Goal: Check status: Check status

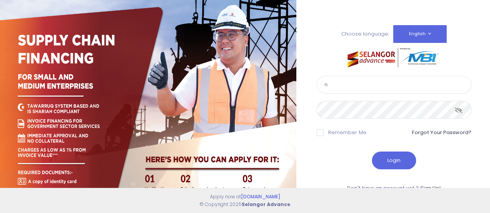
type input "[EMAIL_ADDRESS][DOMAIN_NAME]"
click at [390, 161] on button "Login" at bounding box center [394, 161] width 44 height 18
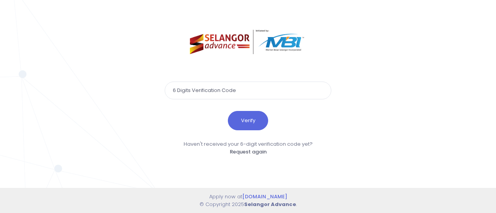
click at [235, 90] on input "text" at bounding box center [248, 91] width 167 height 18
type input "772767"
click at [249, 120] on button "Verify" at bounding box center [248, 120] width 40 height 19
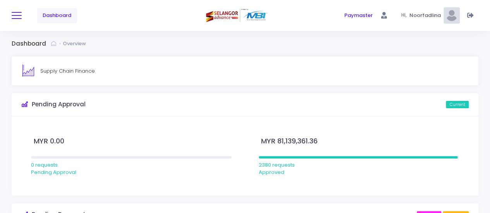
click at [17, 10] on button at bounding box center [17, 15] width 10 height 10
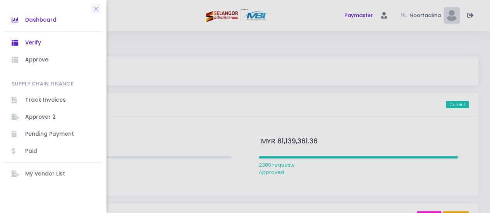
click at [35, 41] on span "Verify" at bounding box center [60, 43] width 70 height 10
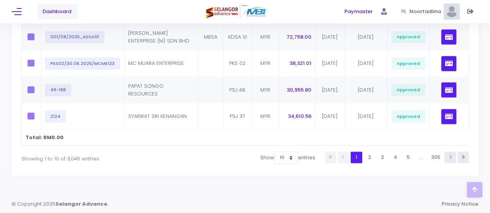
scroll to position [341, 0]
click at [290, 158] on select "10 25 50 100" at bounding box center [286, 158] width 24 height 12
select select "100"
click at [277, 164] on select "10 25 50 100" at bounding box center [286, 158] width 24 height 12
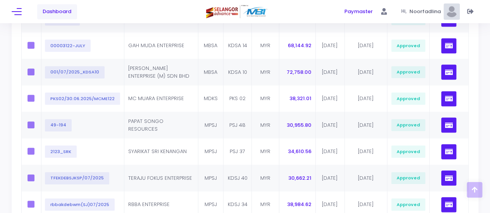
scroll to position [1588, 0]
